Goal: Information Seeking & Learning: Learn about a topic

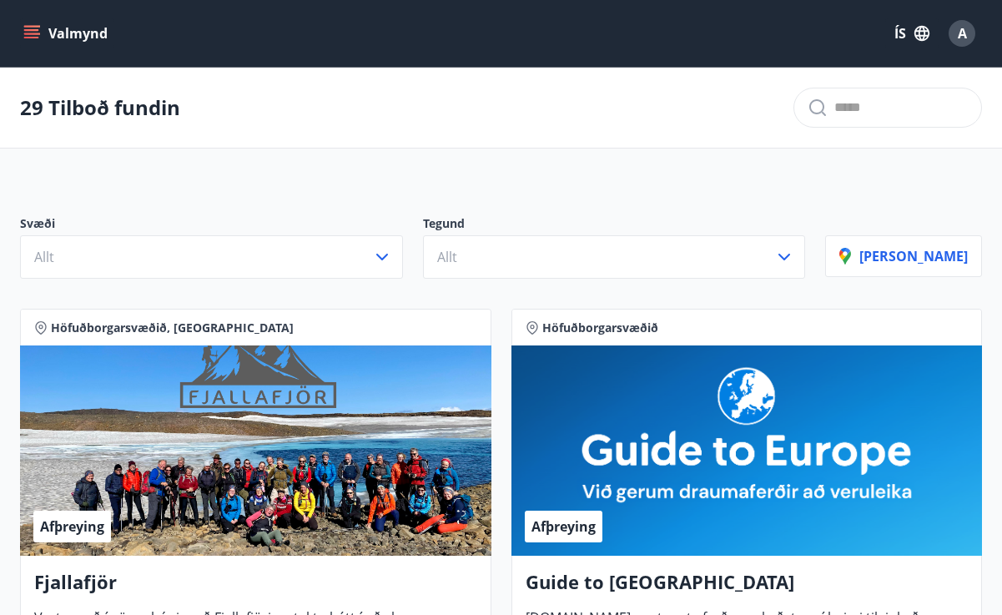
click at [28, 28] on icon "menu" at bounding box center [31, 33] width 17 height 17
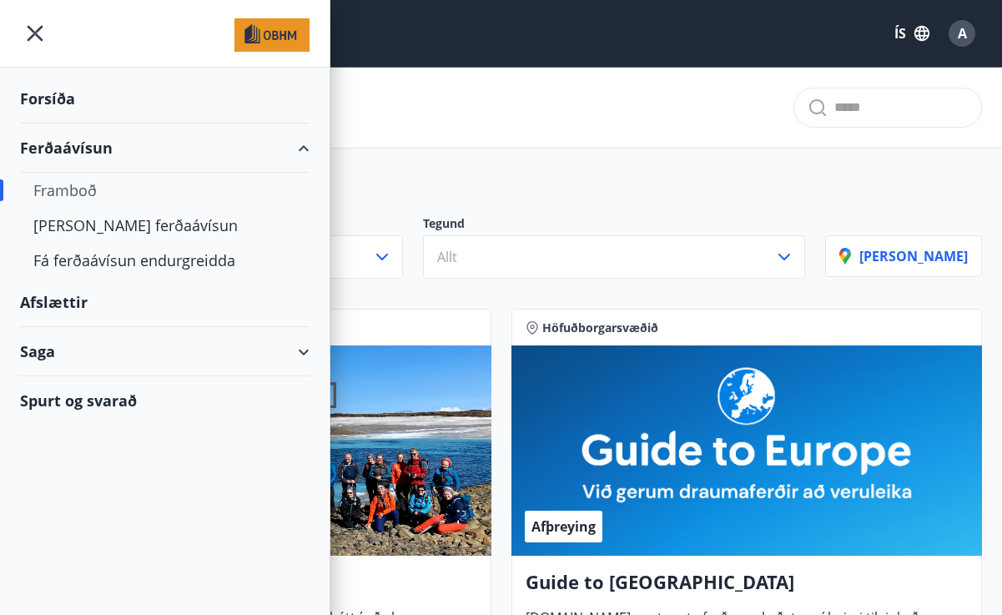
click at [29, 36] on icon "menu" at bounding box center [35, 33] width 30 height 30
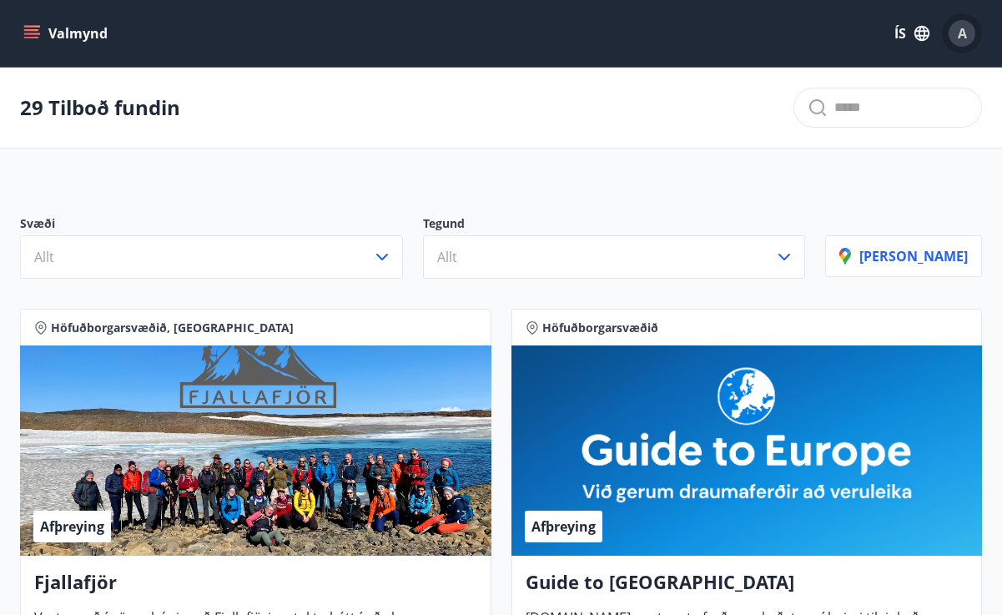
click at [956, 27] on div "A" at bounding box center [961, 33] width 27 height 27
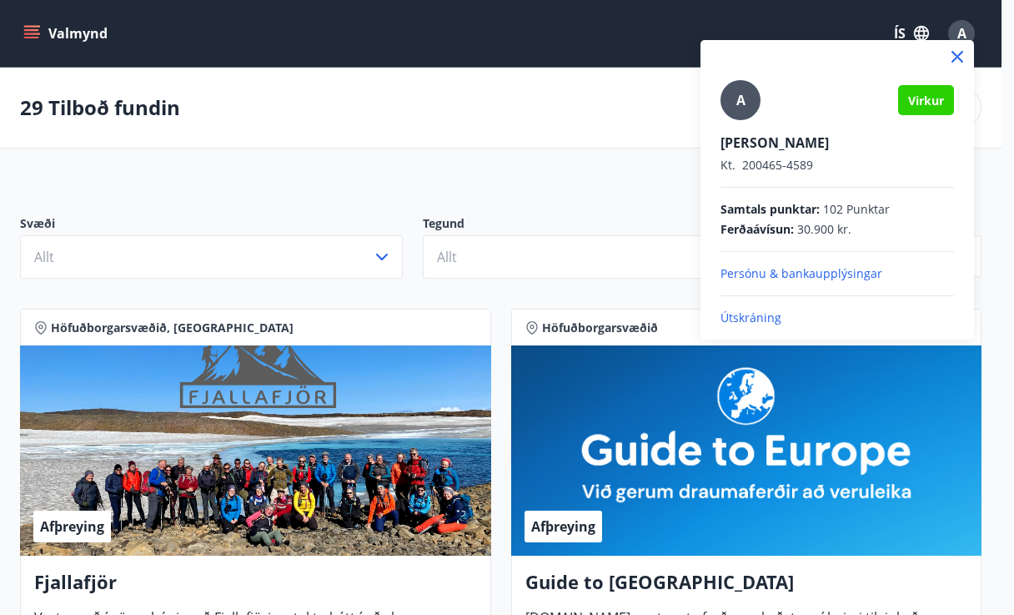
click at [782, 228] on span "Ferðaávísun :" at bounding box center [757, 229] width 73 height 17
click at [794, 222] on span "Ferðaávísun :" at bounding box center [757, 229] width 73 height 17
click at [602, 179] on div at bounding box center [507, 307] width 1014 height 615
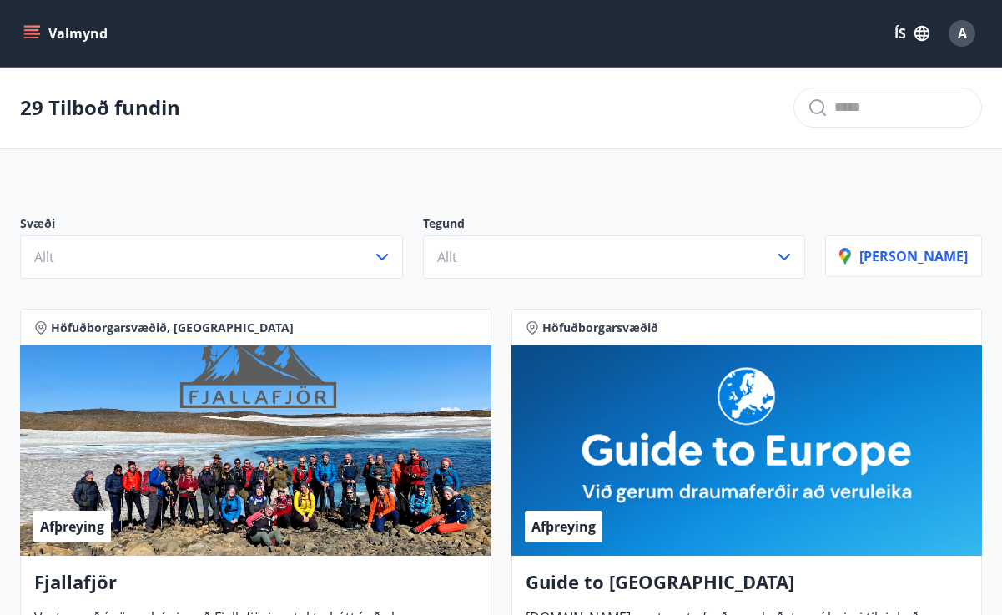
click at [969, 25] on div "A" at bounding box center [961, 33] width 27 height 27
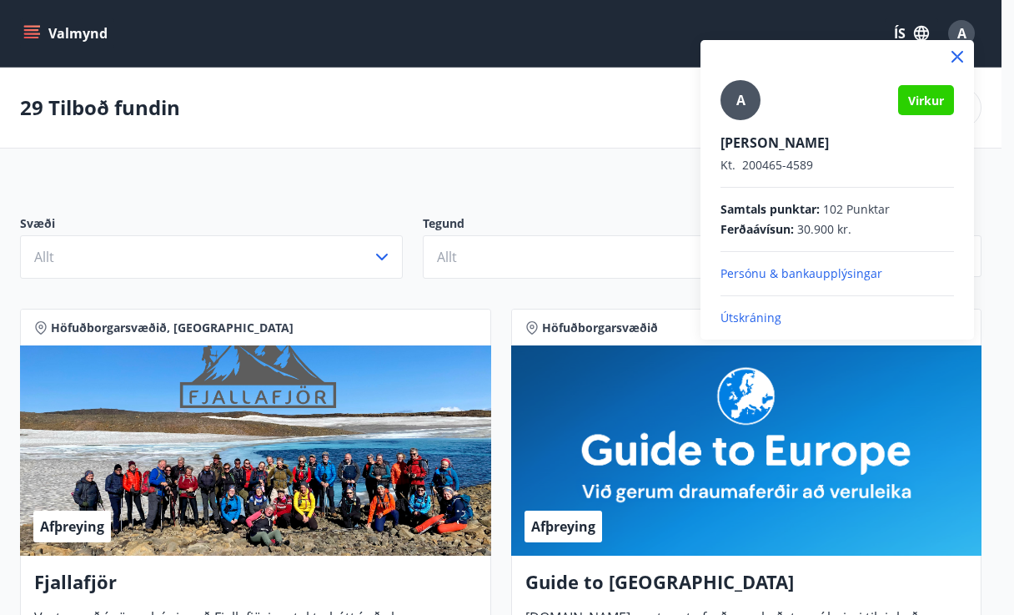
click at [786, 268] on p "Persónu & bankaupplýsingar" at bounding box center [838, 273] width 234 height 17
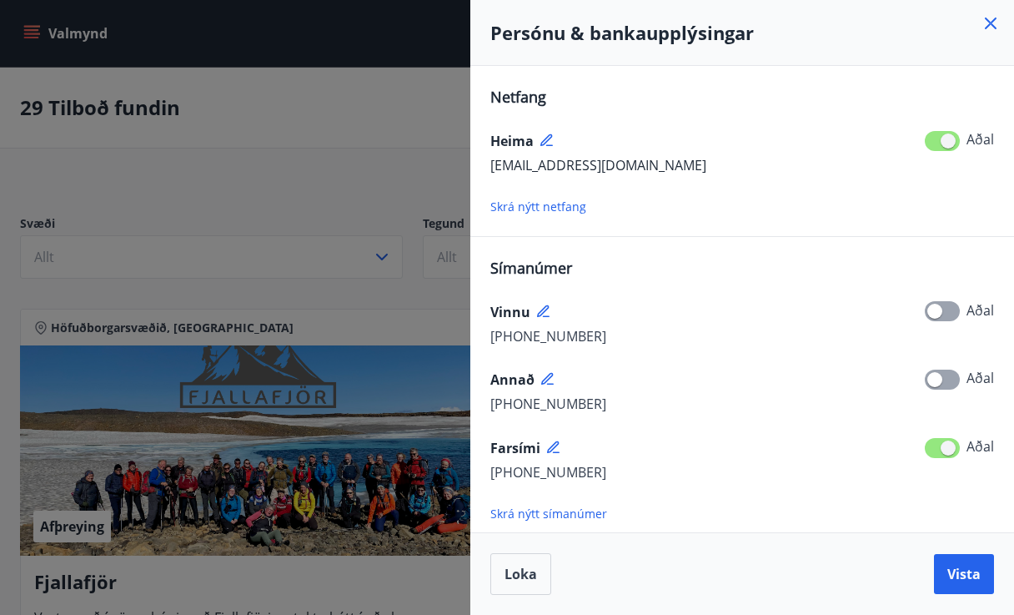
click at [990, 19] on icon at bounding box center [991, 23] width 20 height 20
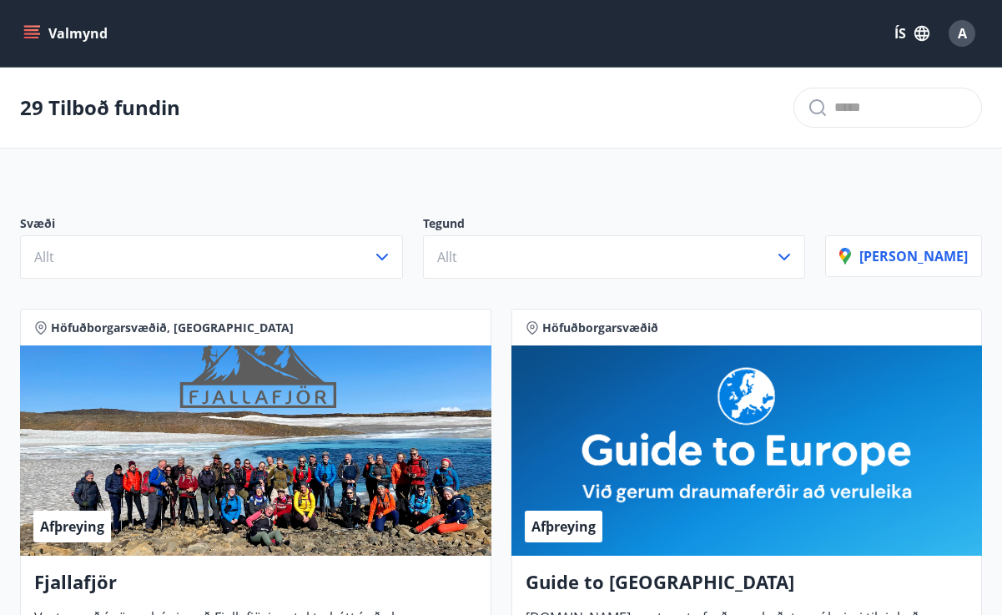
click at [967, 29] on div "A" at bounding box center [961, 33] width 27 height 27
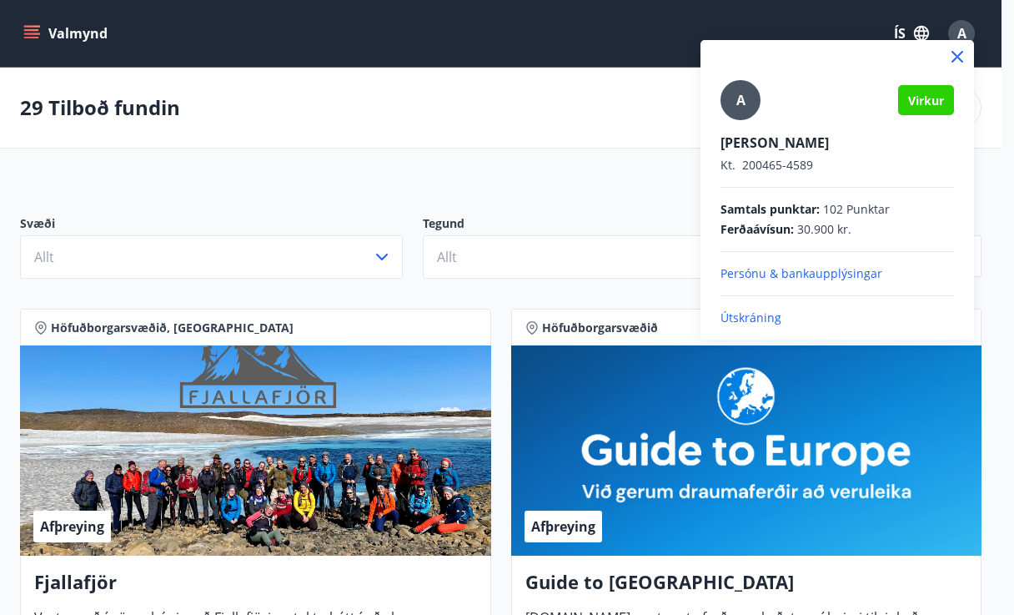
click at [291, 26] on div at bounding box center [507, 307] width 1014 height 615
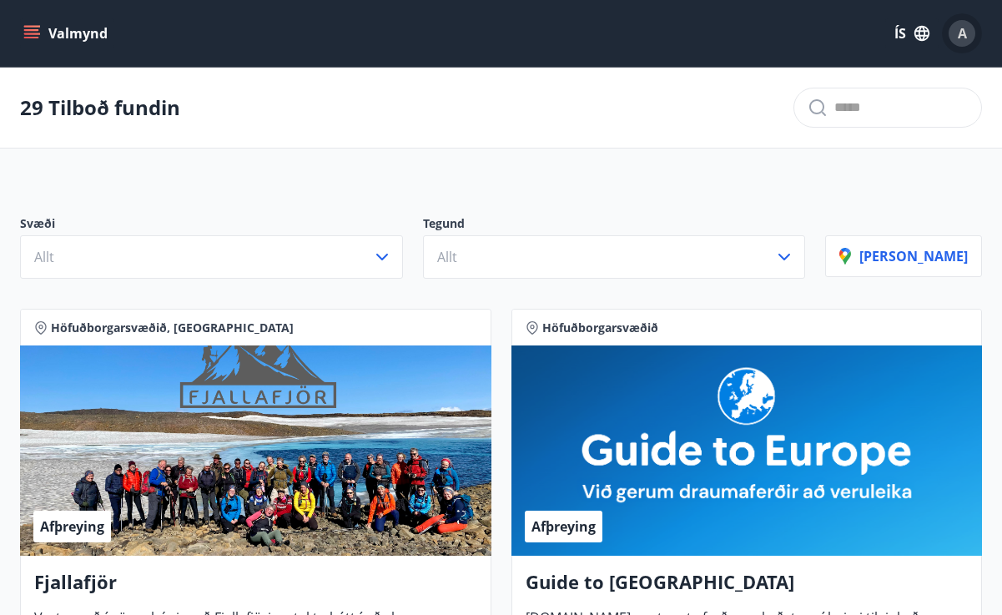
click at [963, 27] on span "A" at bounding box center [961, 33] width 9 height 18
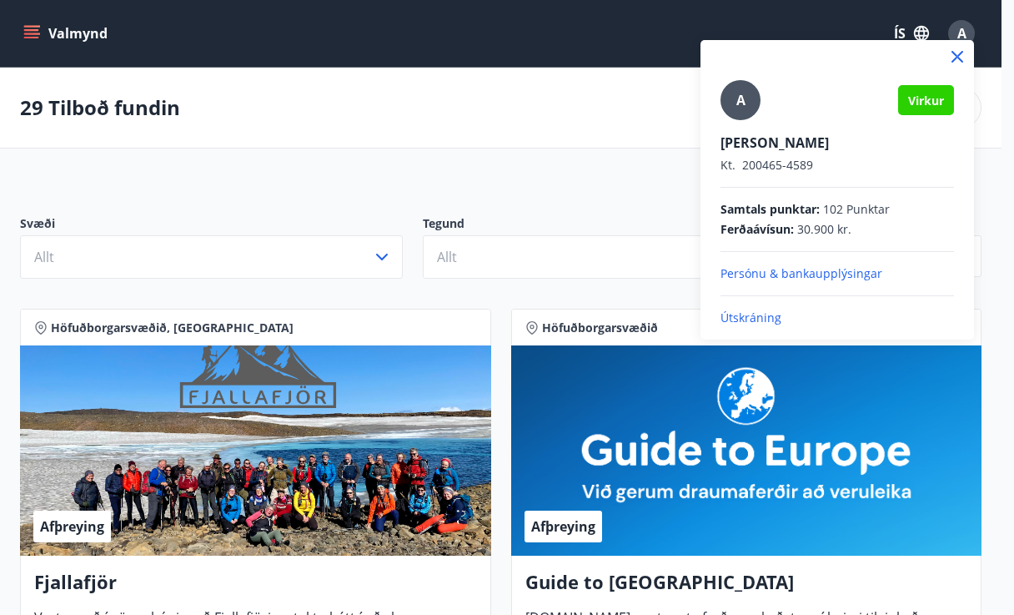
click at [462, 133] on div at bounding box center [507, 307] width 1014 height 615
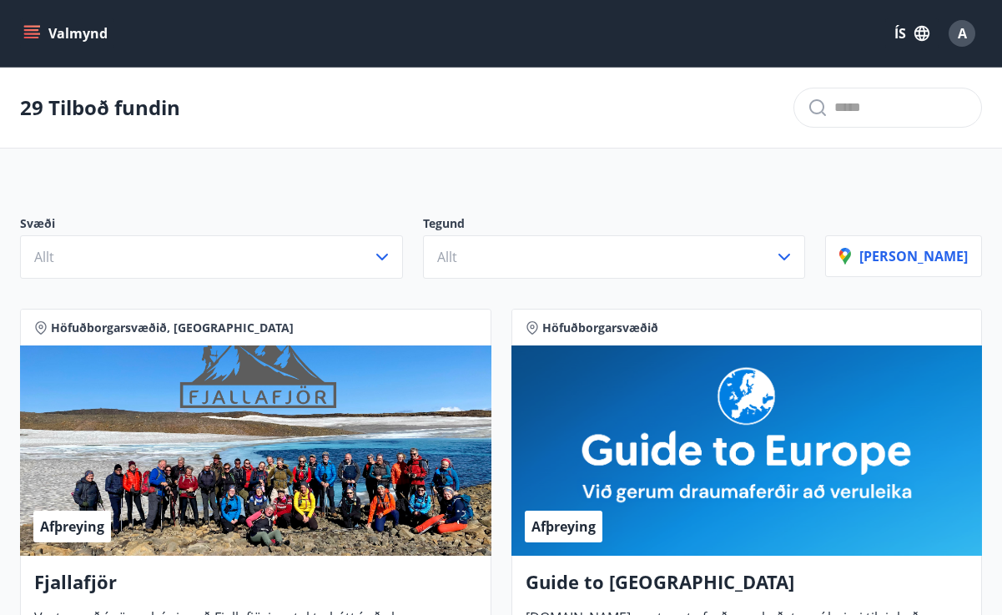
click at [34, 26] on icon "menu" at bounding box center [33, 27] width 18 height 2
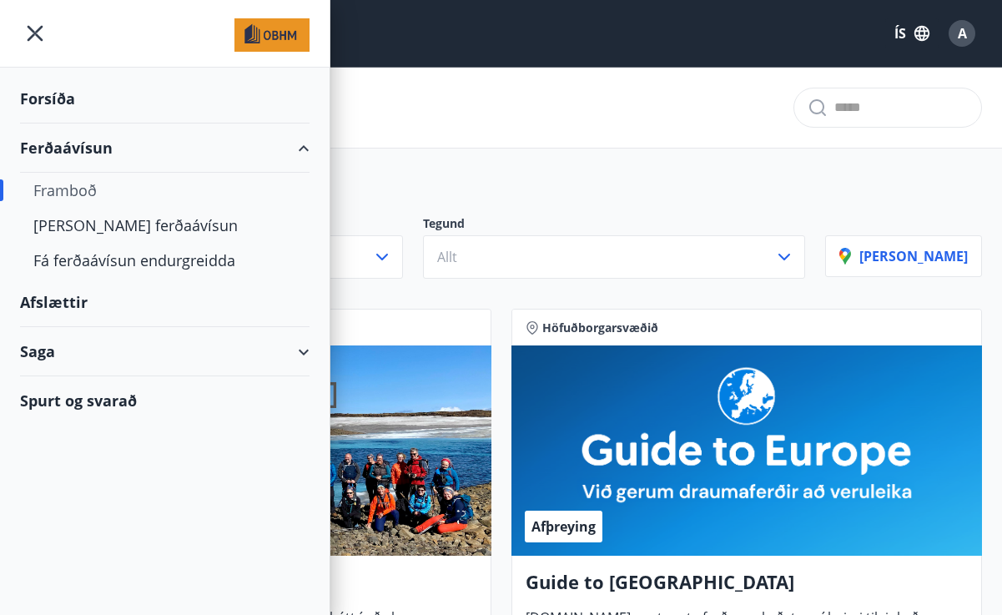
click at [298, 148] on div "Ferðaávísun" at bounding box center [164, 147] width 289 height 49
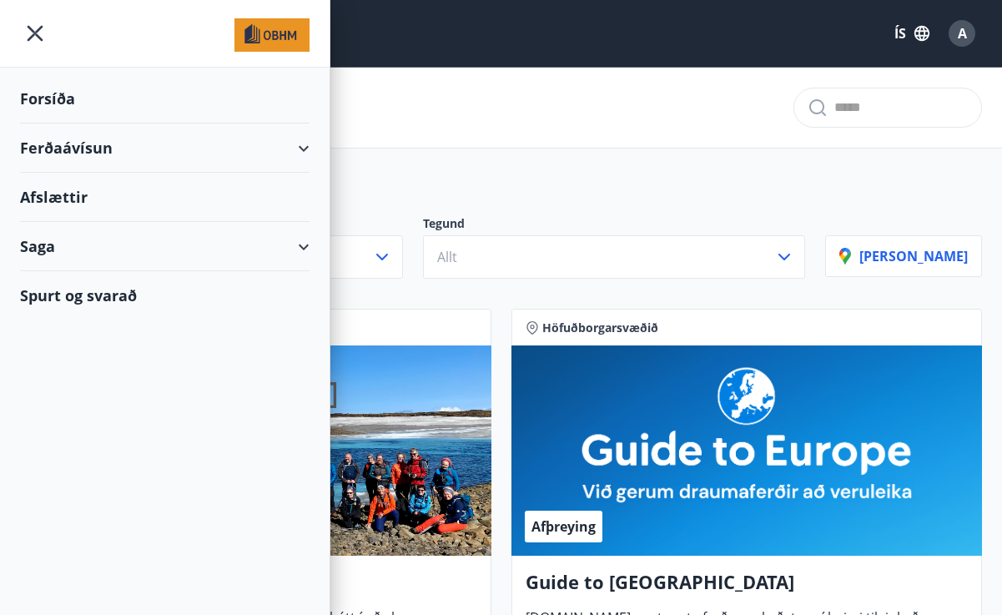
click at [298, 148] on div "Ferðaávísun" at bounding box center [164, 147] width 289 height 49
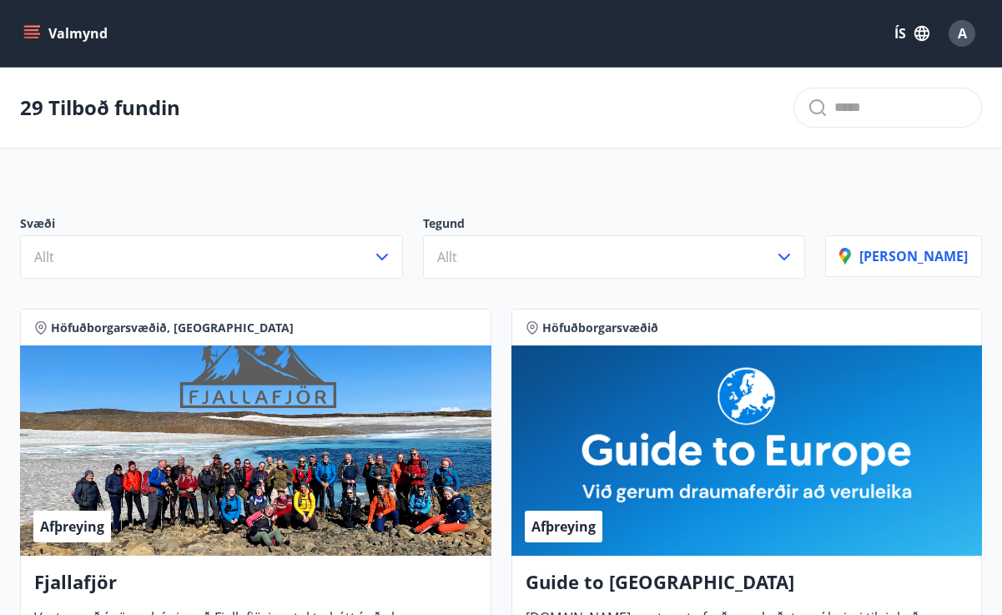
click at [28, 28] on icon "menu" at bounding box center [31, 33] width 17 height 17
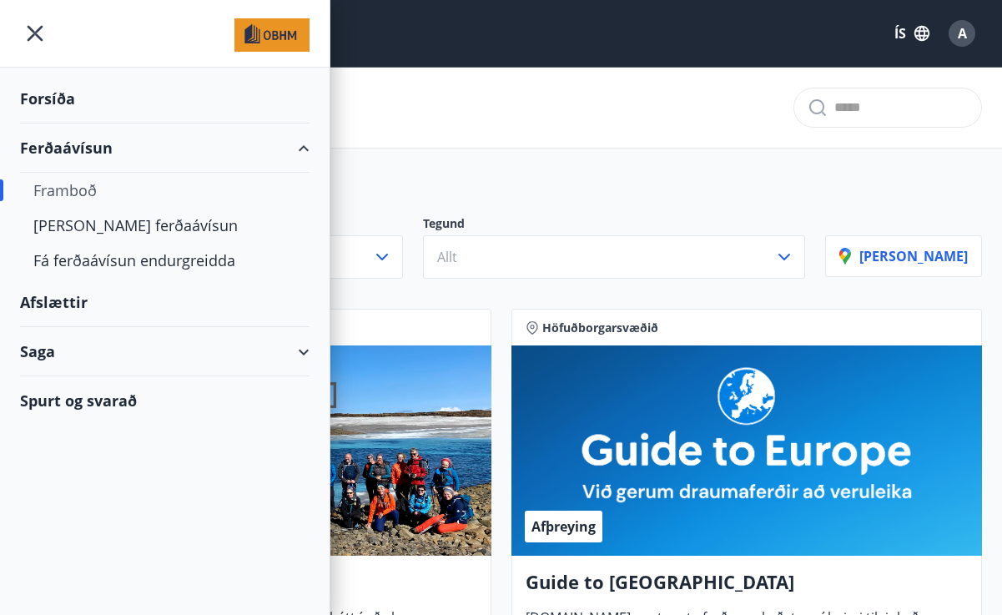
click at [168, 389] on div "Spurt og svarað" at bounding box center [164, 400] width 289 height 48
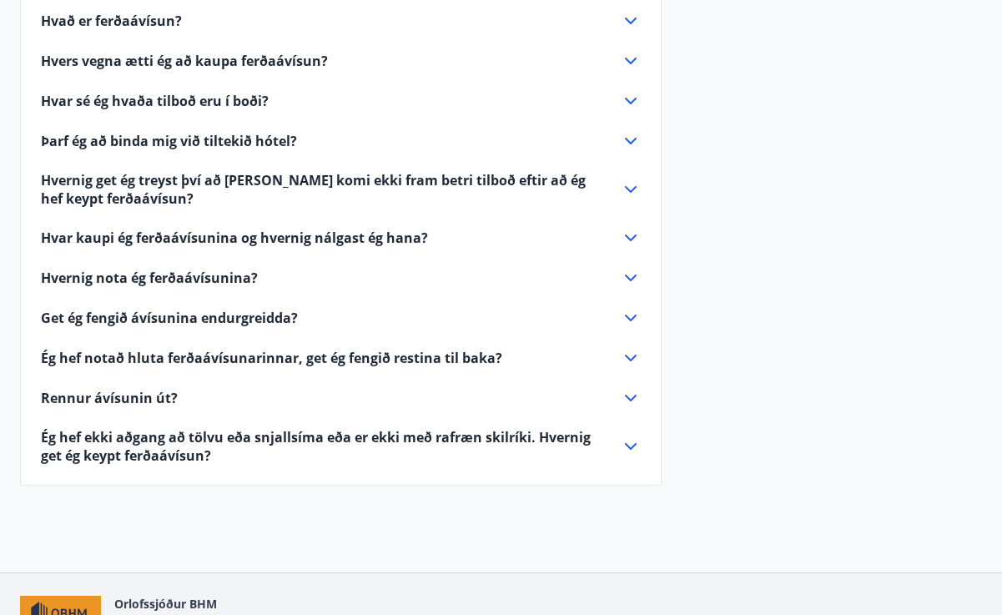
scroll to position [250, 0]
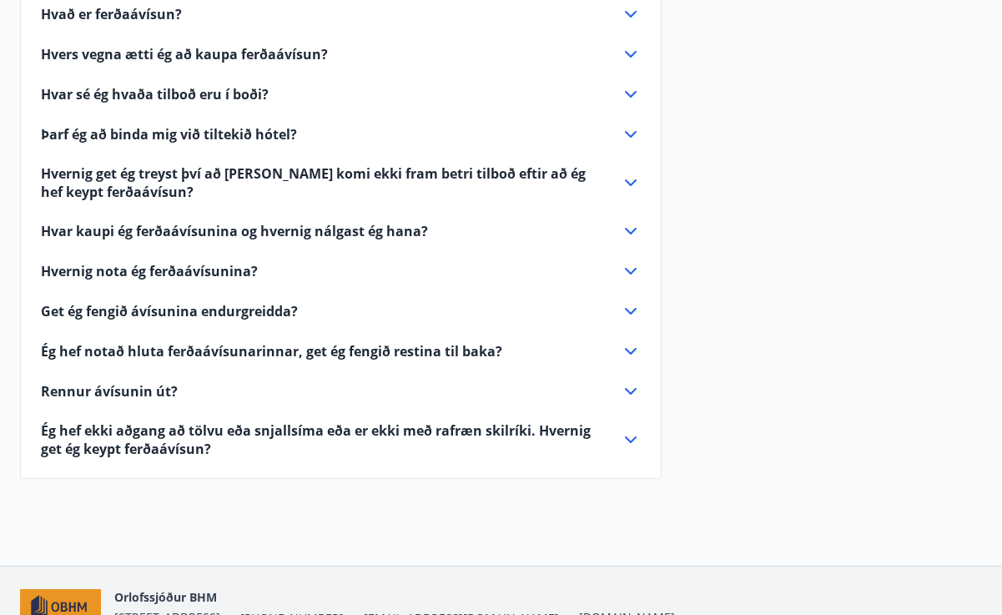
click at [627, 223] on icon at bounding box center [630, 231] width 20 height 20
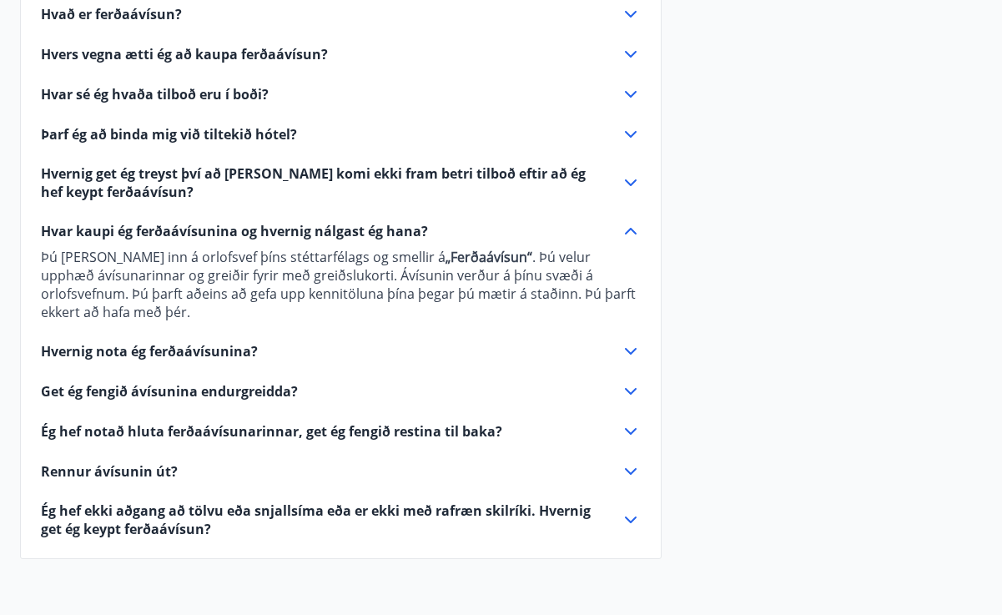
click at [629, 349] on icon at bounding box center [630, 351] width 20 height 20
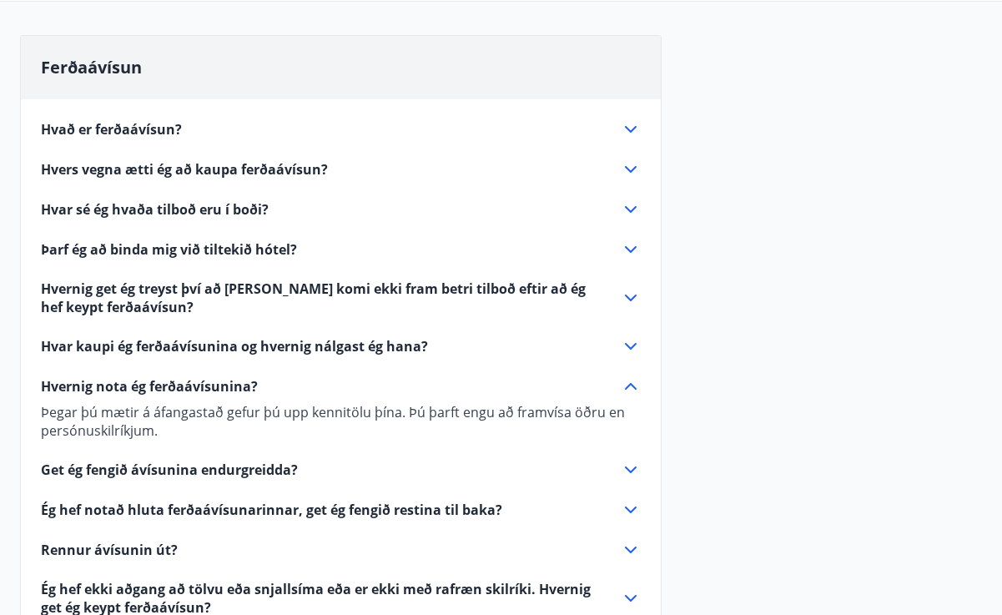
scroll to position [134, 0]
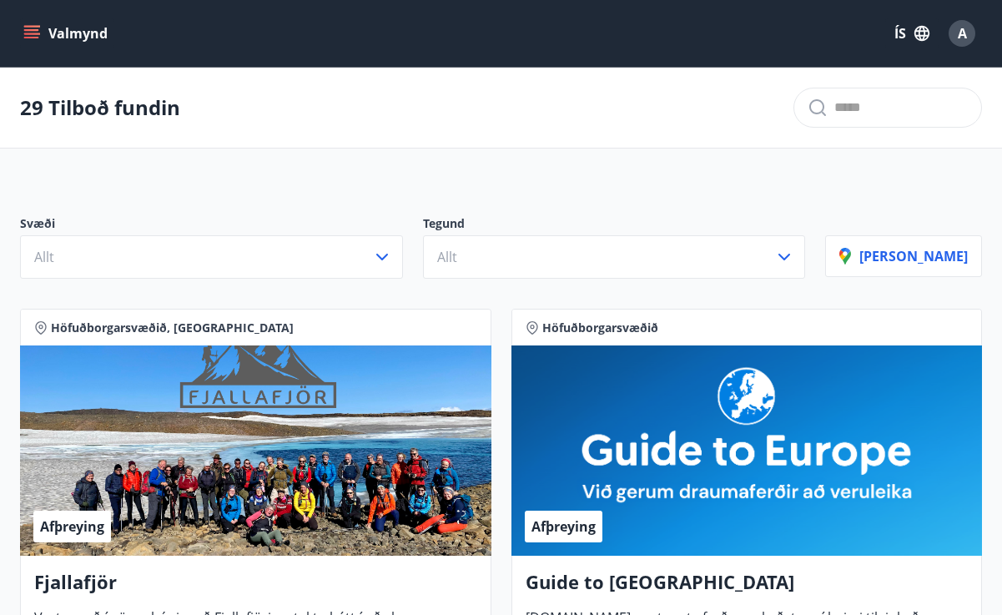
click at [961, 29] on span "A" at bounding box center [961, 33] width 9 height 18
